Goal: Information Seeking & Learning: Learn about a topic

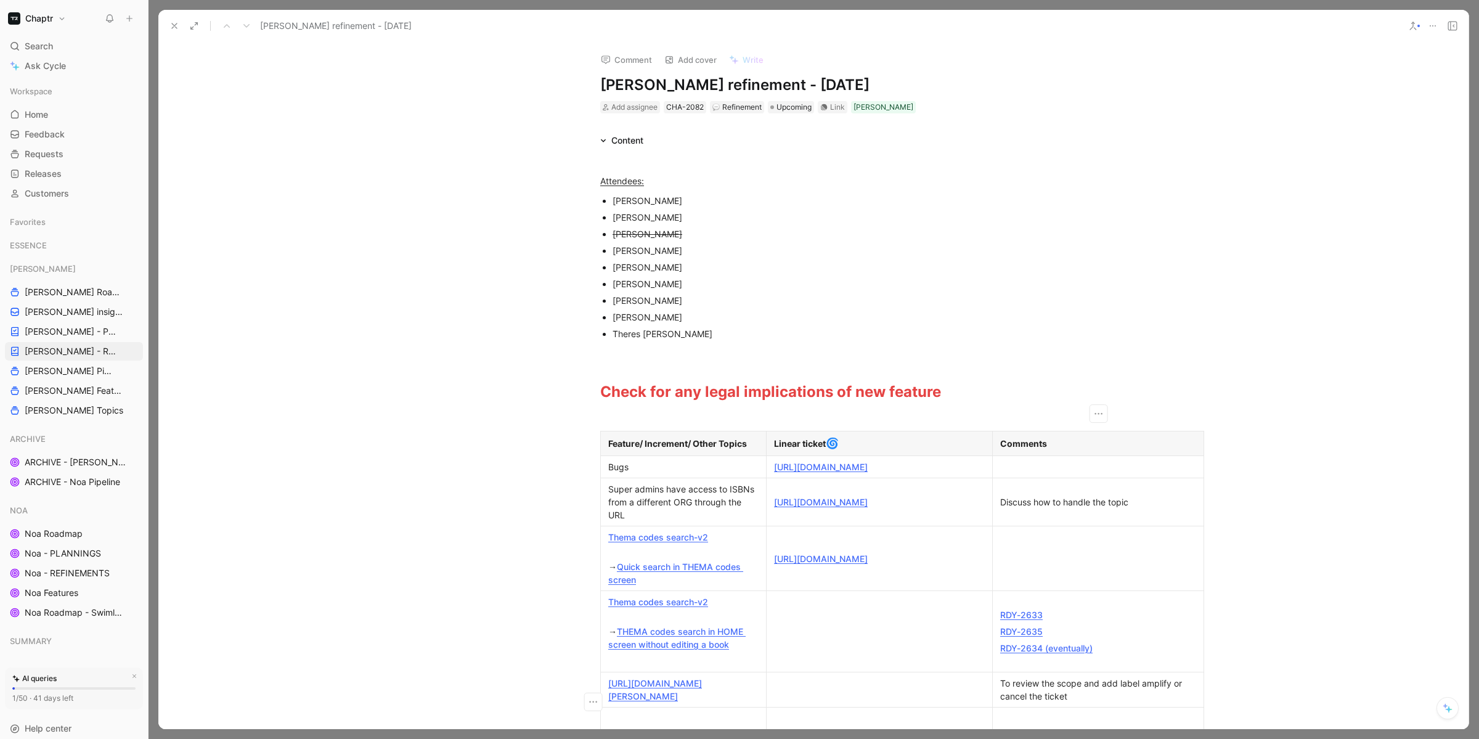
click at [177, 25] on icon at bounding box center [174, 26] width 10 height 10
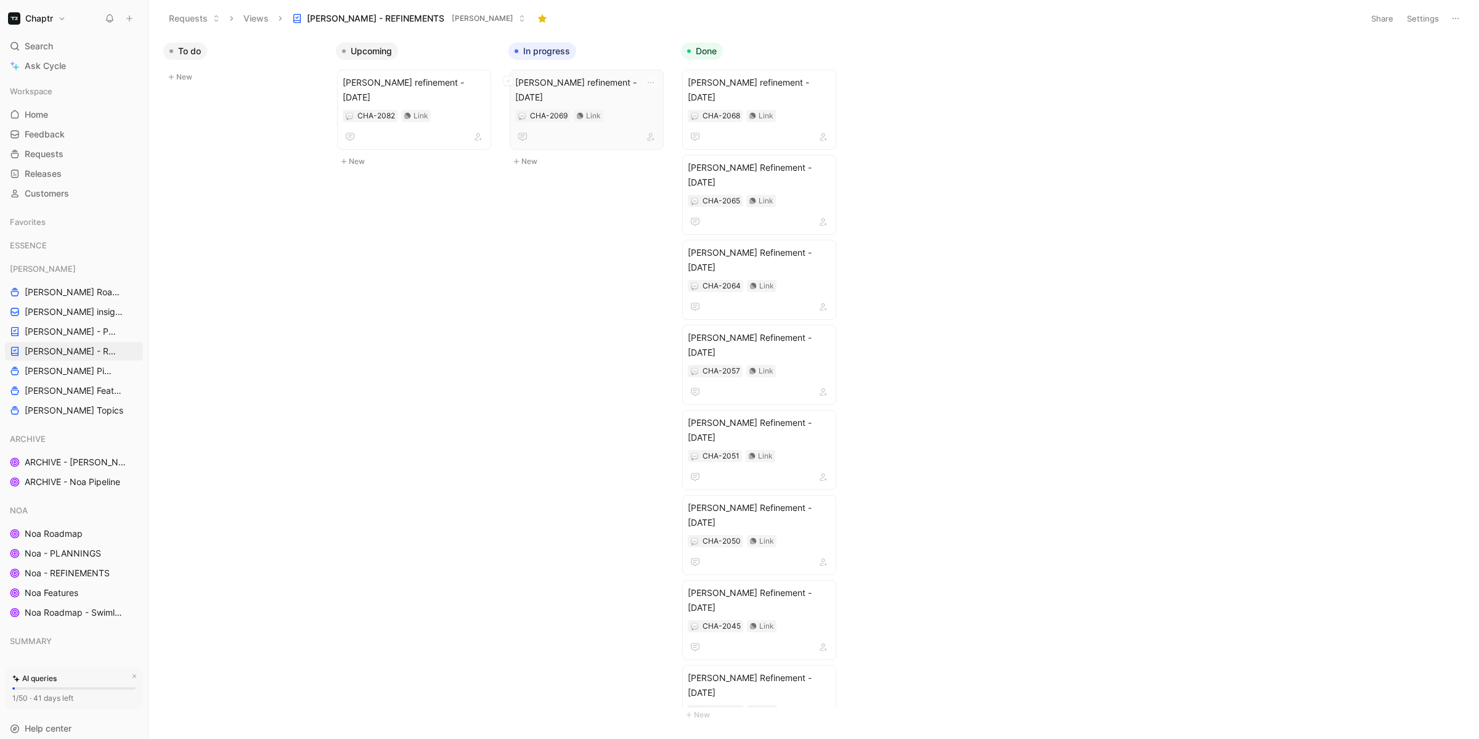
click at [588, 83] on span "[PERSON_NAME] refinement - [DATE]" at bounding box center [586, 90] width 143 height 30
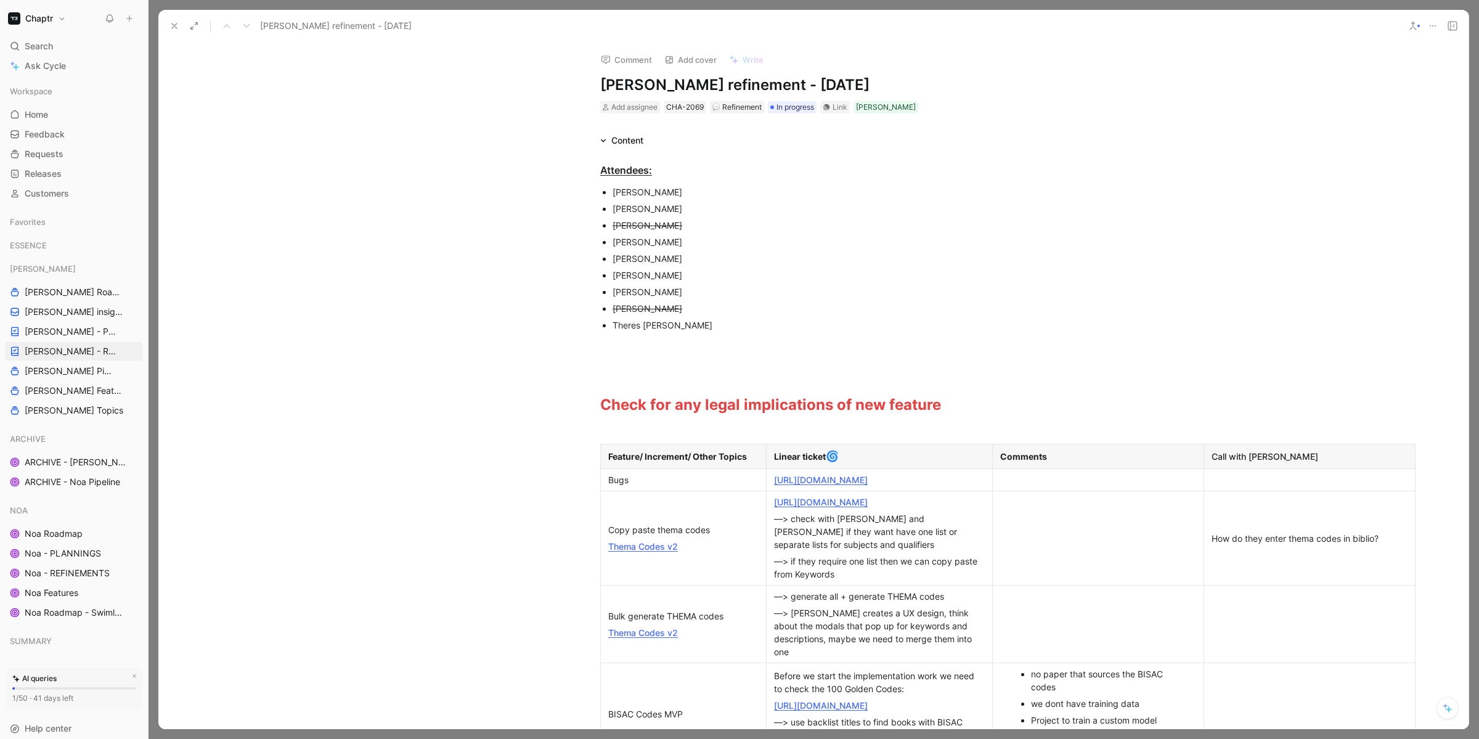
click at [176, 20] on button at bounding box center [174, 25] width 17 height 17
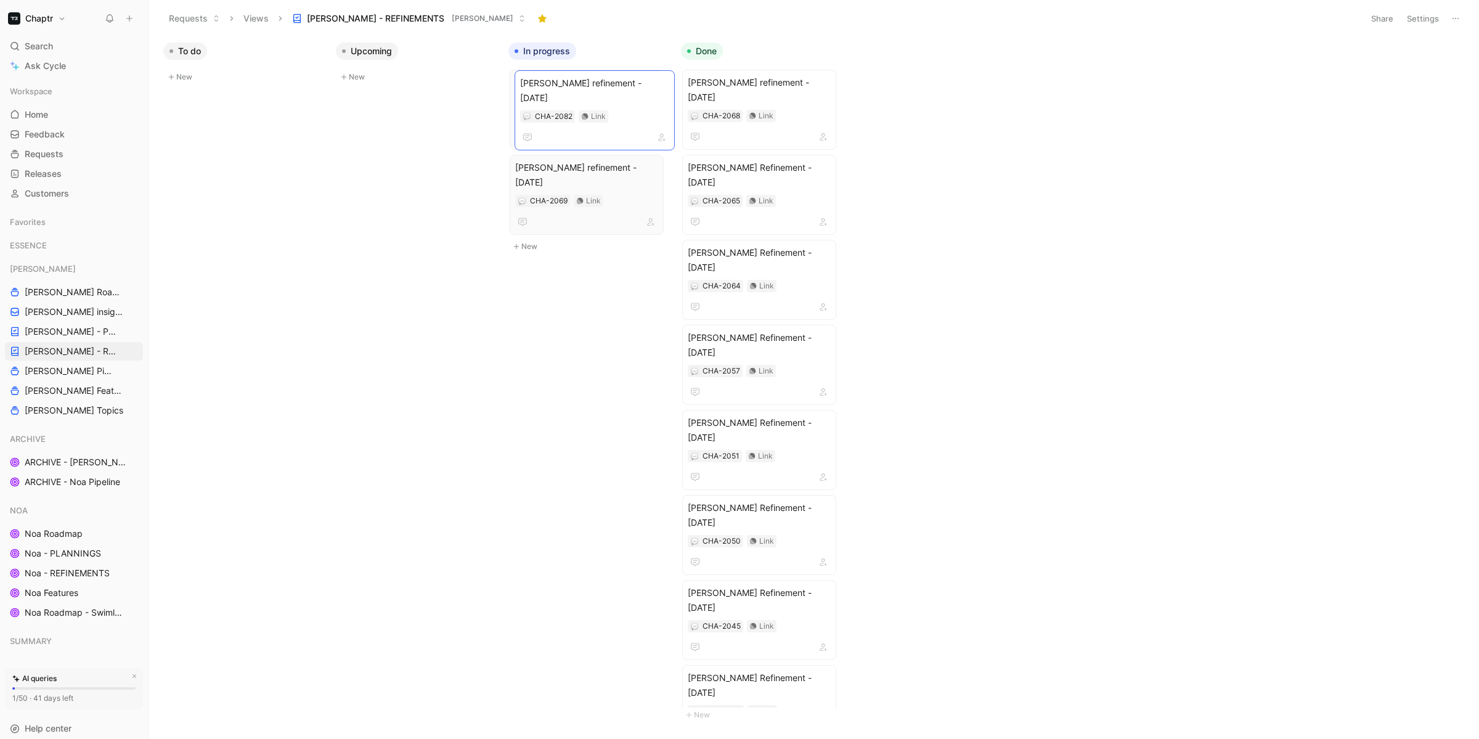
drag, startPoint x: 429, startPoint y: 89, endPoint x: 547, endPoint y: 91, distance: 117.7
click at [597, 86] on span "[PERSON_NAME] refinement - [DATE]" at bounding box center [586, 90] width 143 height 30
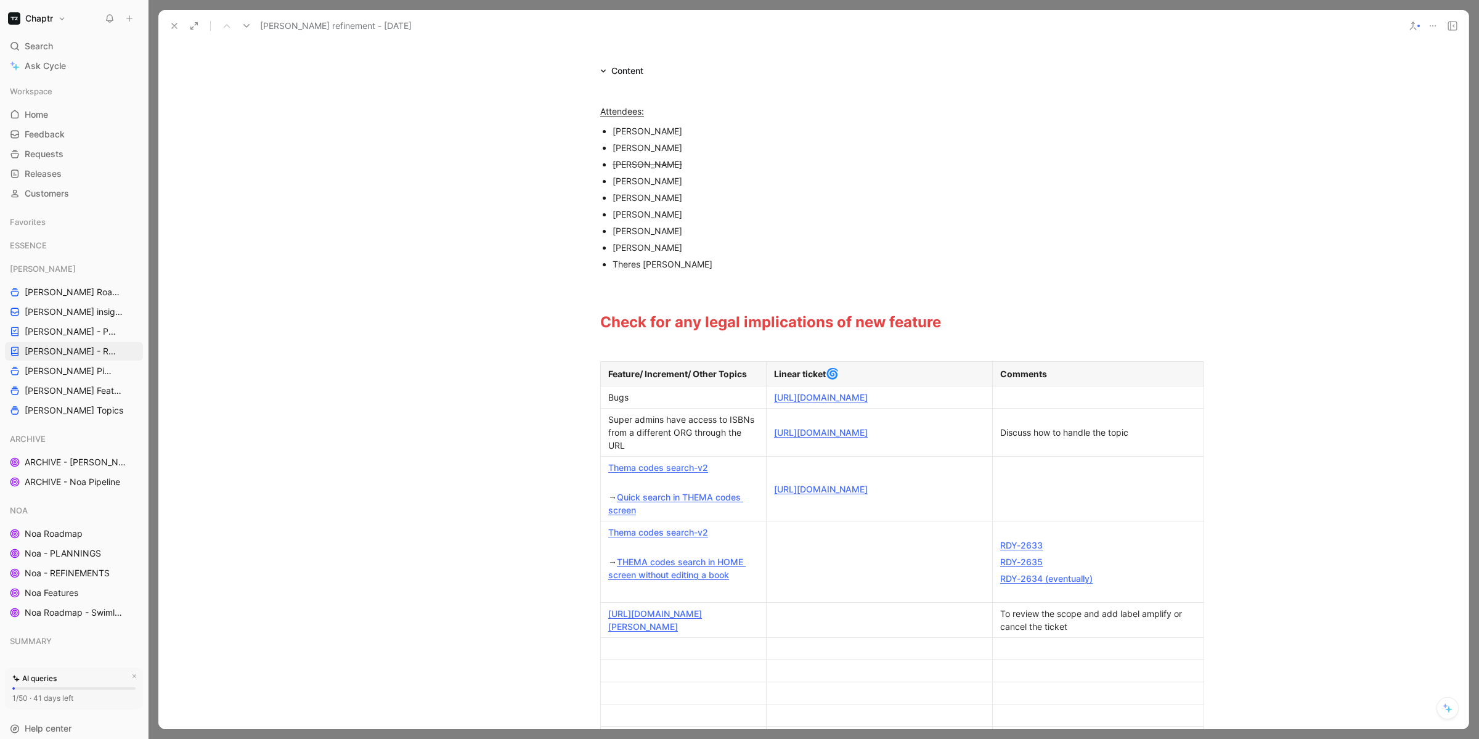
scroll to position [71, 0]
click at [797, 401] on link "[URL][DOMAIN_NAME]" at bounding box center [821, 395] width 94 height 10
click at [1021, 395] on div at bounding box center [1098, 395] width 196 height 13
click at [791, 223] on div "[PERSON_NAME]" at bounding box center [819, 228] width 414 height 13
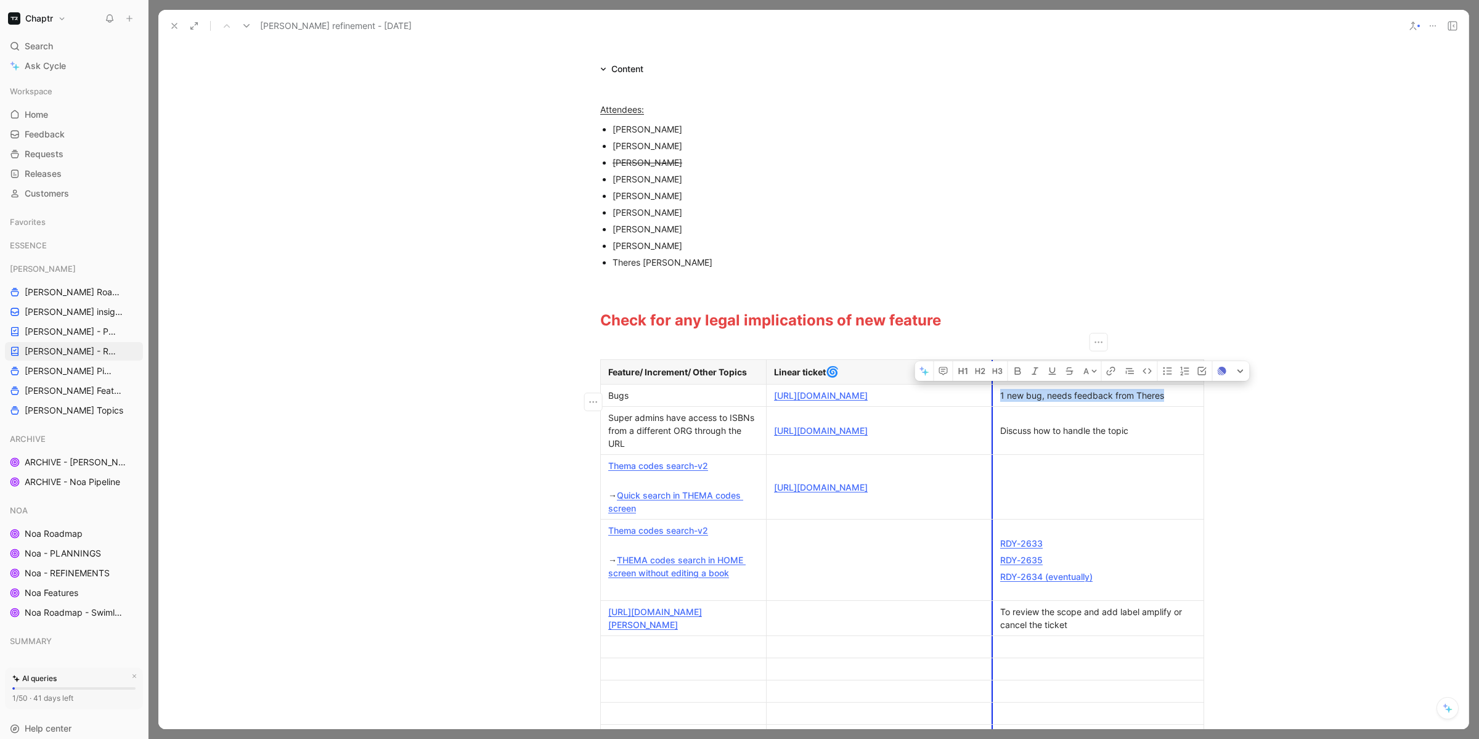
drag, startPoint x: 1167, startPoint y: 401, endPoint x: 995, endPoint y: 399, distance: 171.9
click at [995, 399] on p "1 new bug, needs feedback from Theres" at bounding box center [1098, 395] width 206 height 17
click at [1039, 407] on td "1 new bug, needs feedback from Theres" at bounding box center [1098, 395] width 211 height 22
drag, startPoint x: 1047, startPoint y: 399, endPoint x: 1173, endPoint y: 402, distance: 125.8
click at [1173, 402] on div "1 new bug, needs feedback from Theres" at bounding box center [1098, 395] width 196 height 13
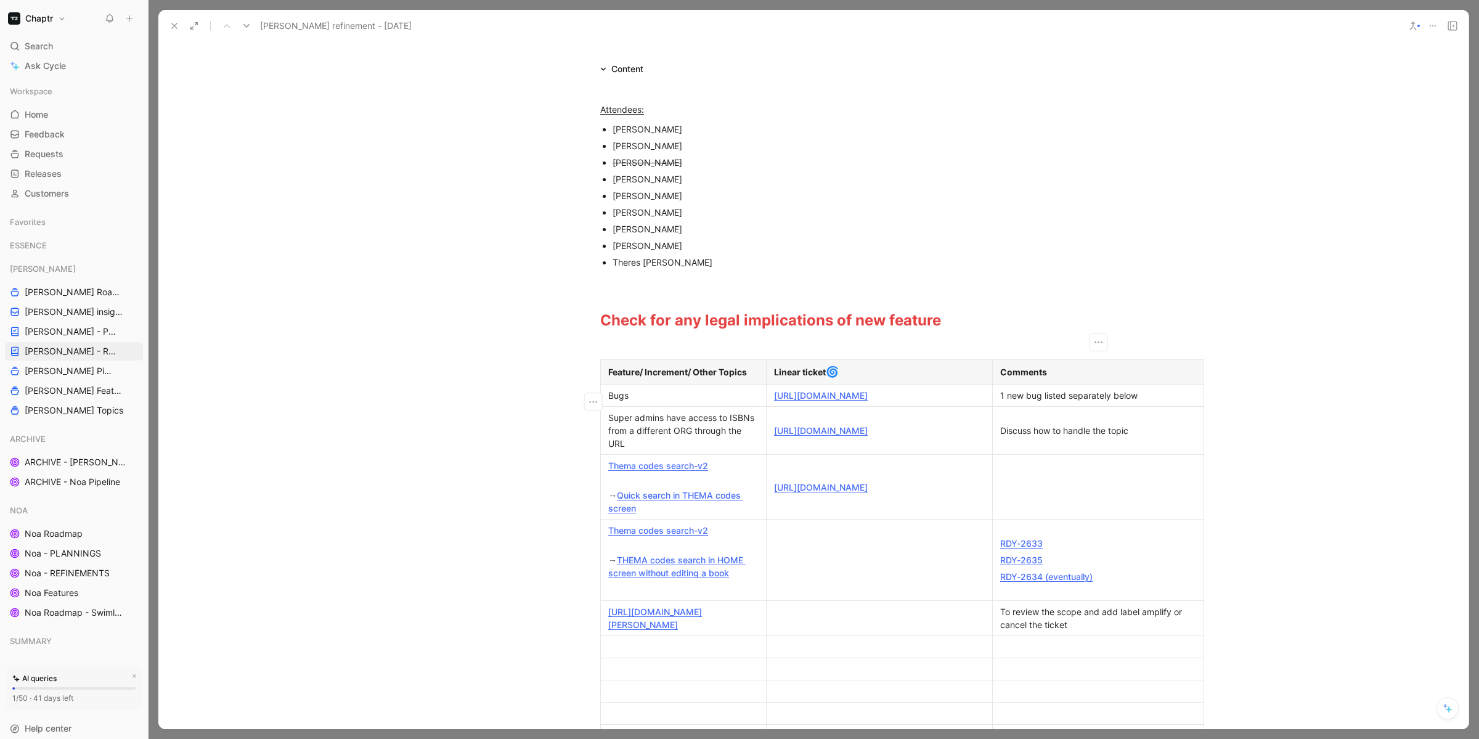
click at [1230, 407] on div "Attendees: [PERSON_NAME] [PERSON_NAME] [PERSON_NAME] [PERSON_NAME] [PERSON_NAME…" at bounding box center [813, 438] width 1310 height 724
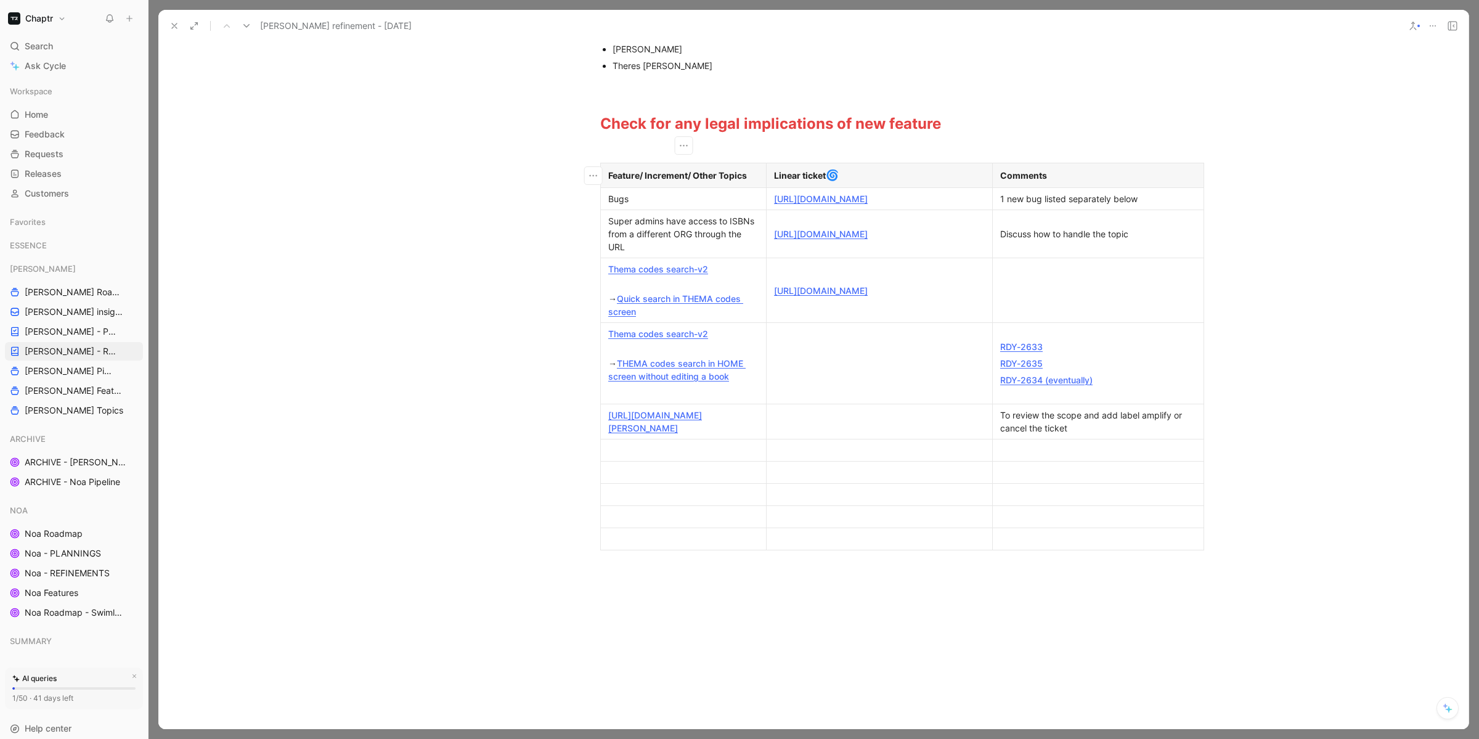
scroll to position [395, 0]
